Goal: Find specific page/section: Find specific page/section

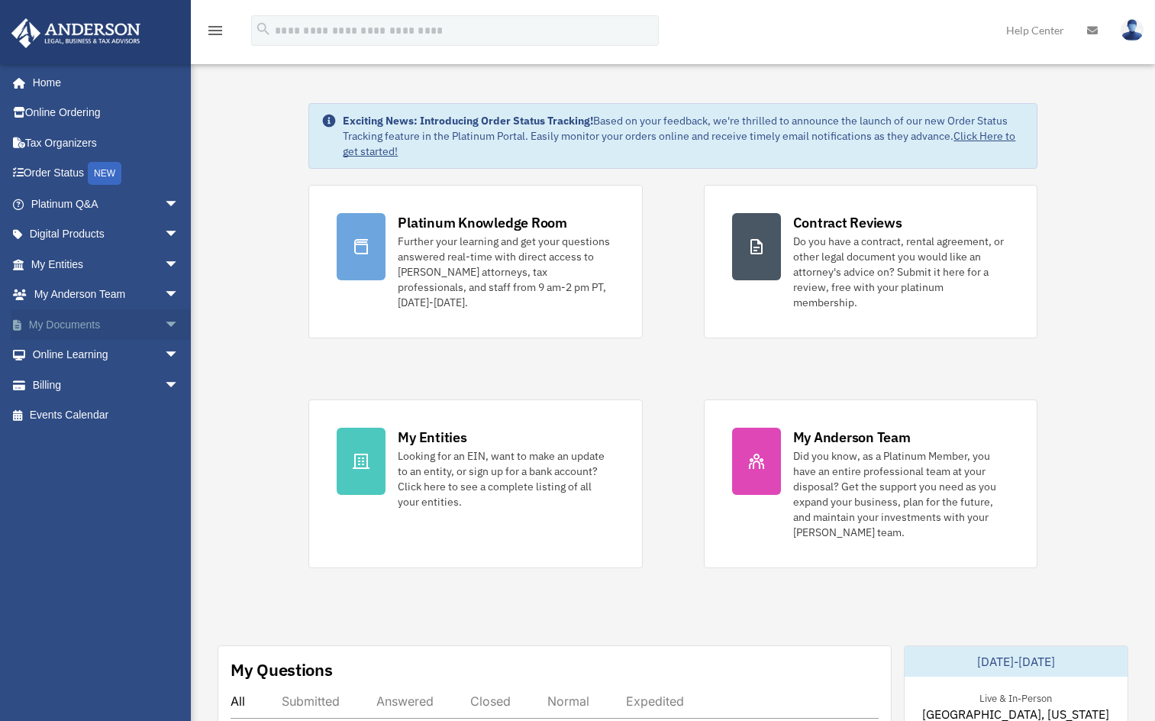
click at [164, 321] on span "arrow_drop_down" at bounding box center [179, 324] width 31 height 31
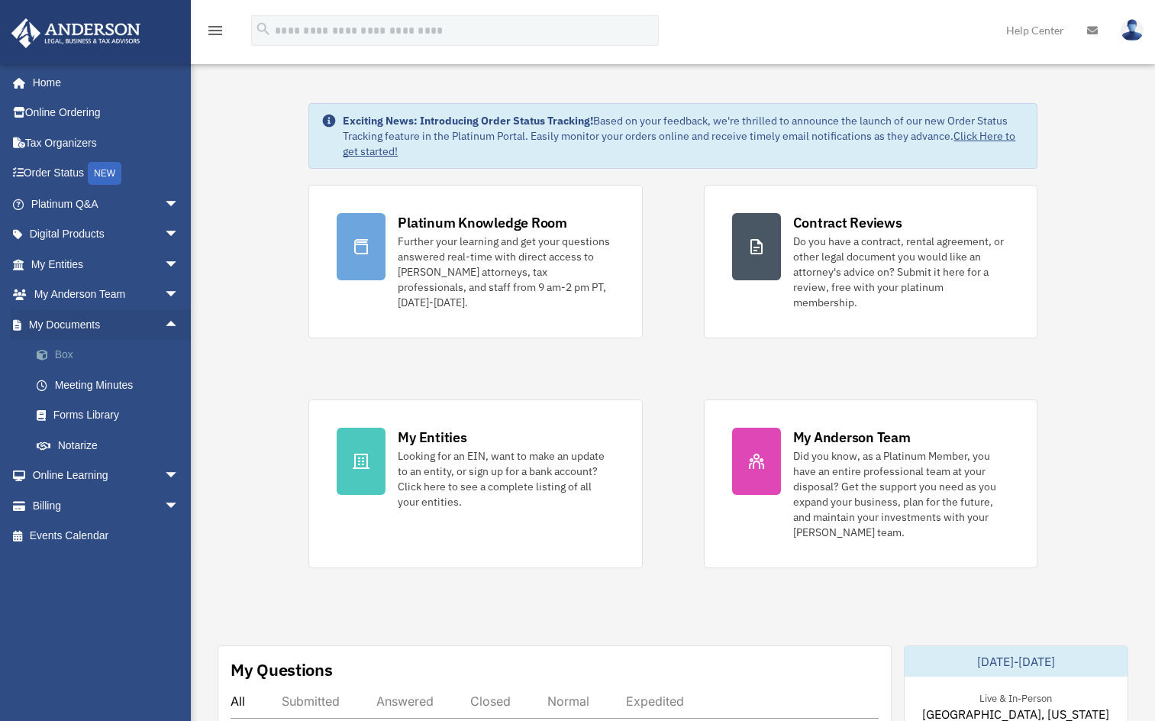
click at [112, 360] on link "Box" at bounding box center [111, 355] width 181 height 31
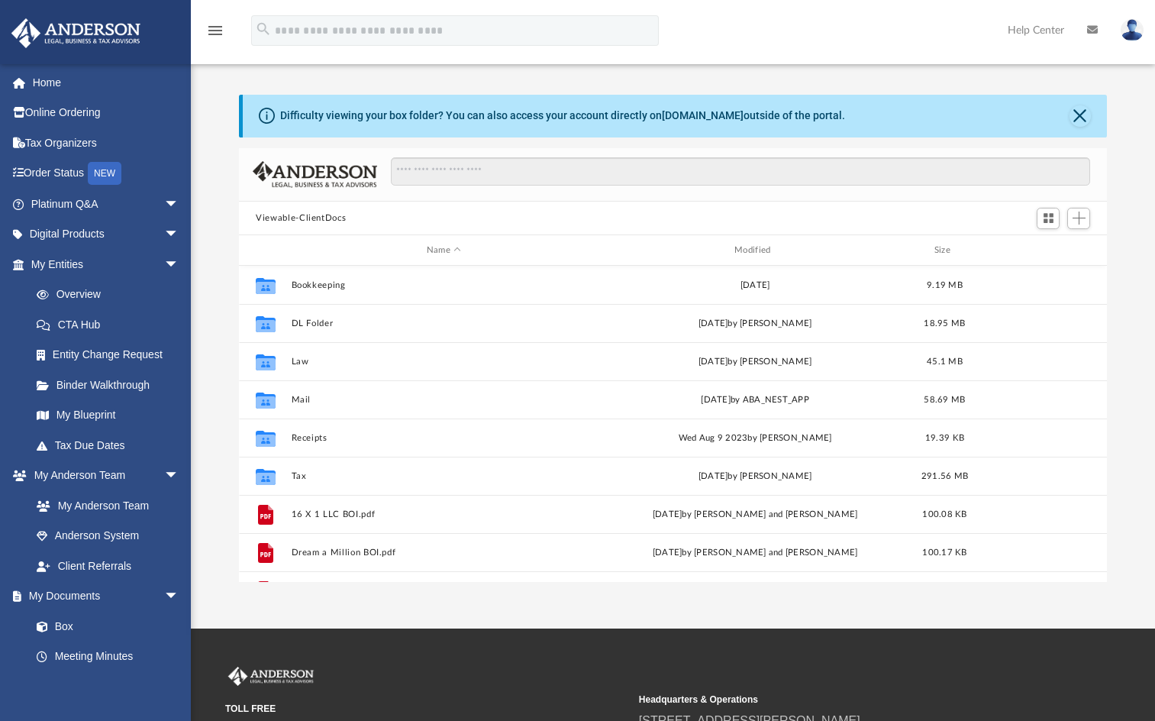
scroll to position [336, 856]
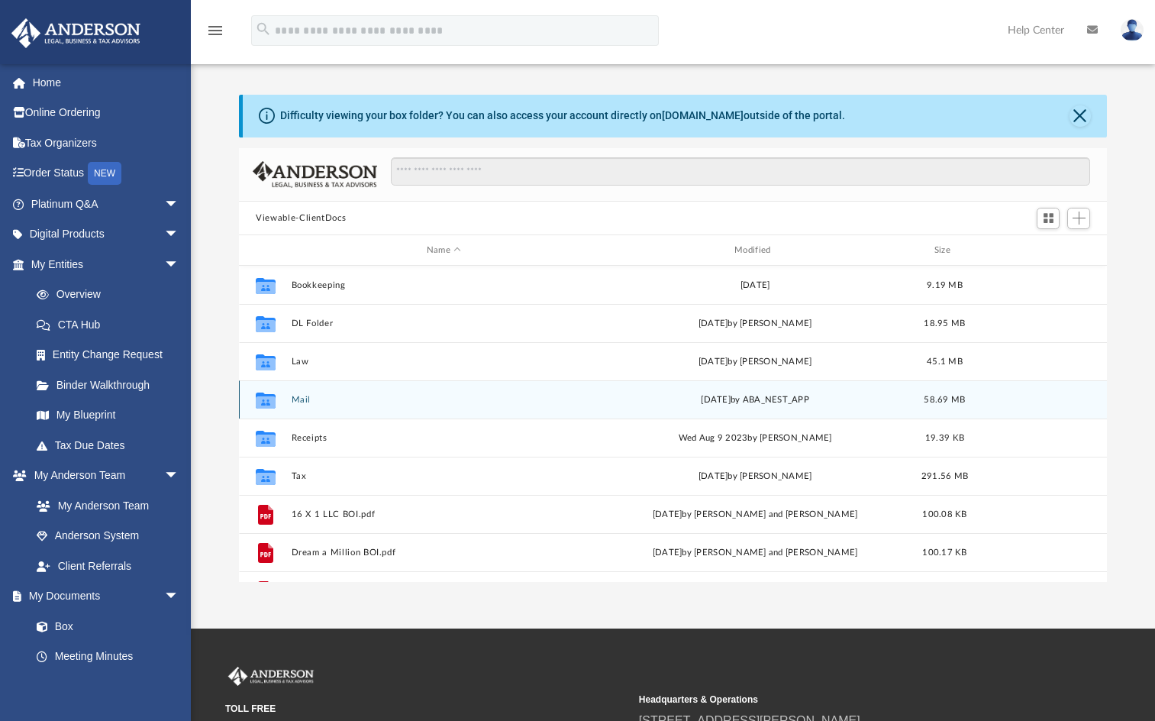
click at [301, 398] on button "Mail" at bounding box center [444, 400] width 305 height 10
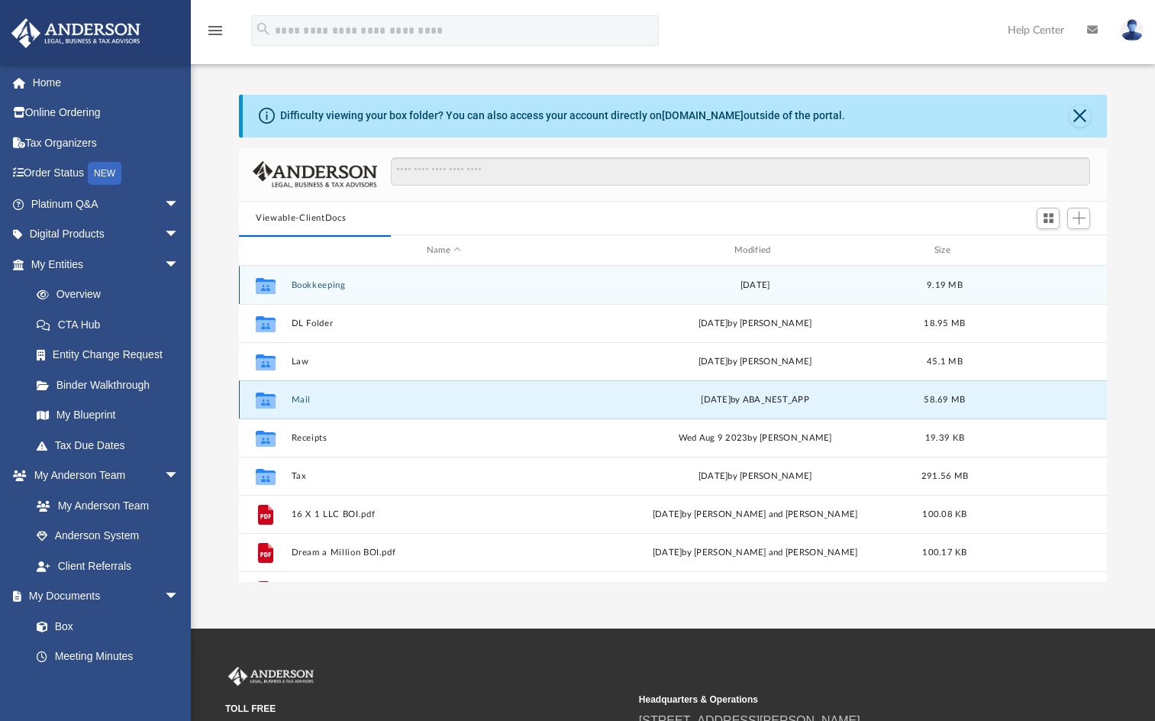
scroll to position [289, 856]
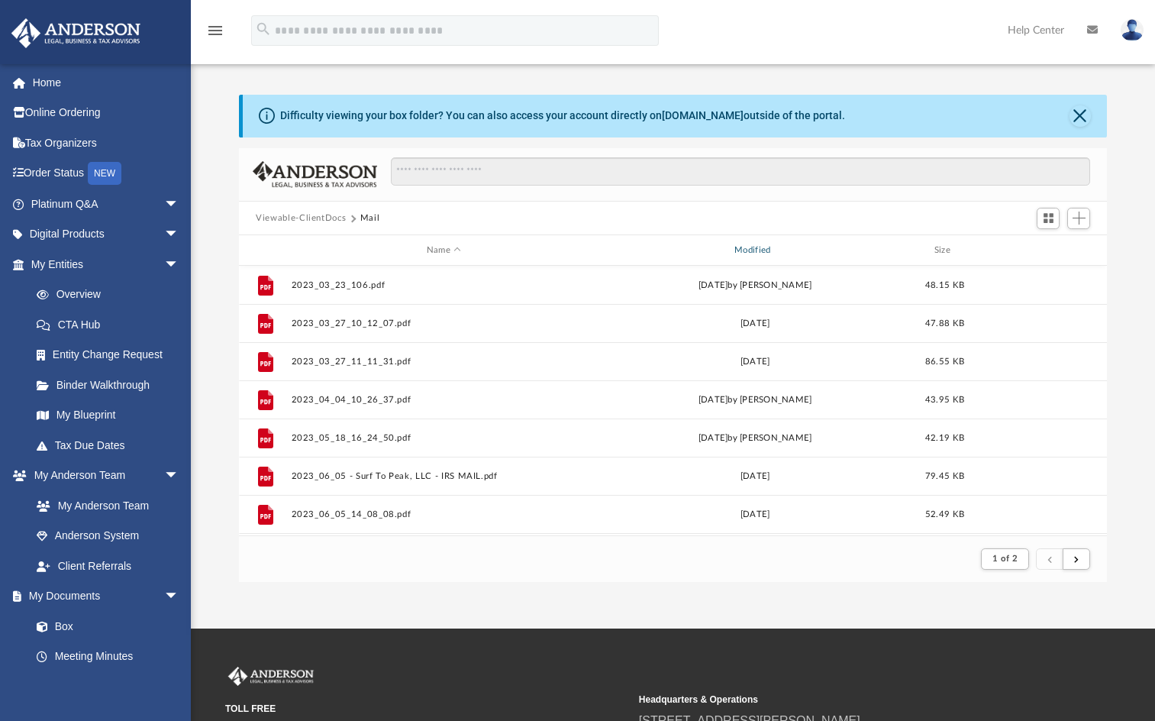
click at [751, 244] on div "Modified" at bounding box center [754, 251] width 305 height 14
click at [741, 252] on div "Modified" at bounding box center [754, 251] width 305 height 14
